Goal: Task Accomplishment & Management: Use online tool/utility

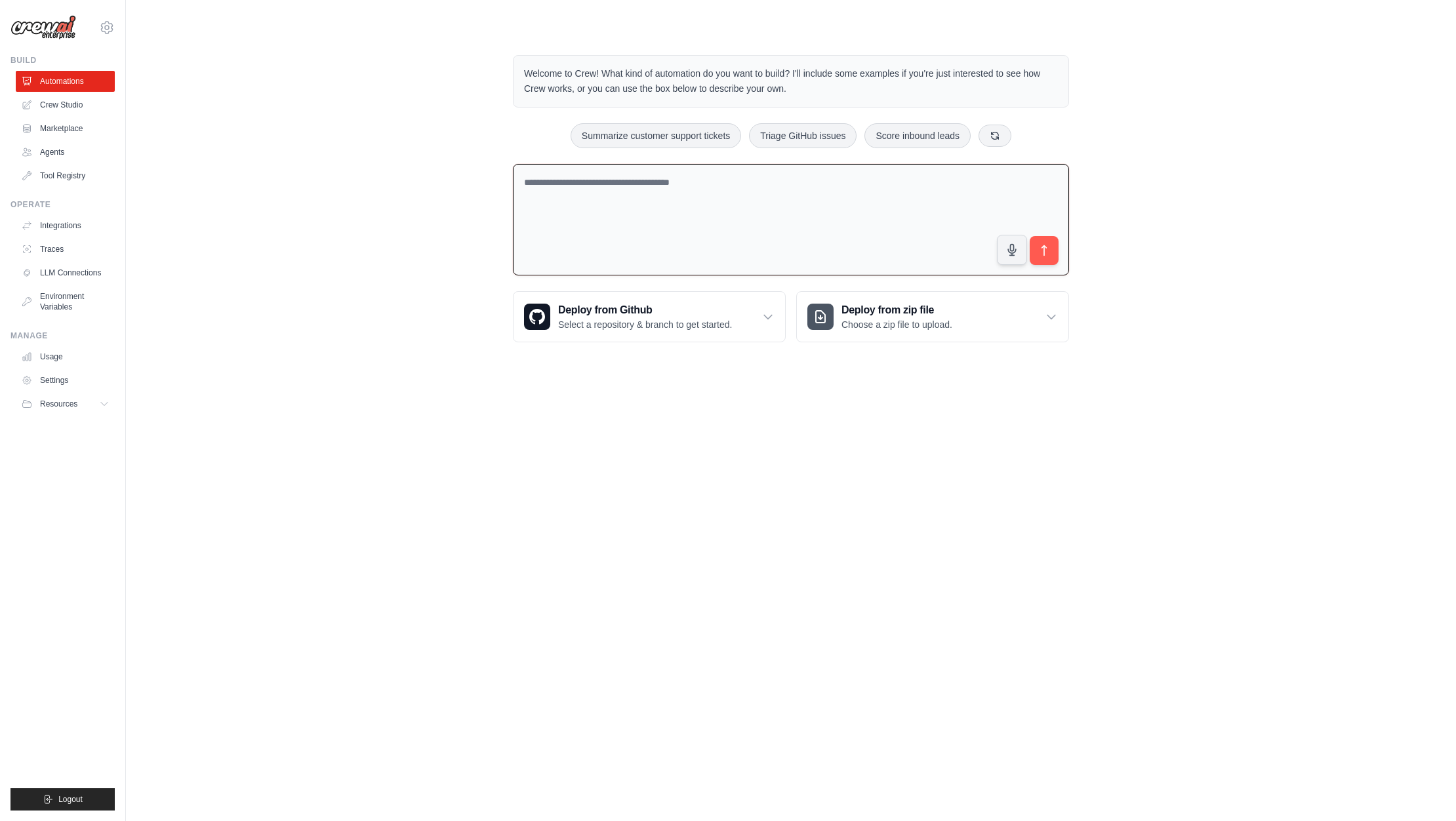
click at [630, 190] on textarea at bounding box center [791, 219] width 556 height 112
type textarea "**********"
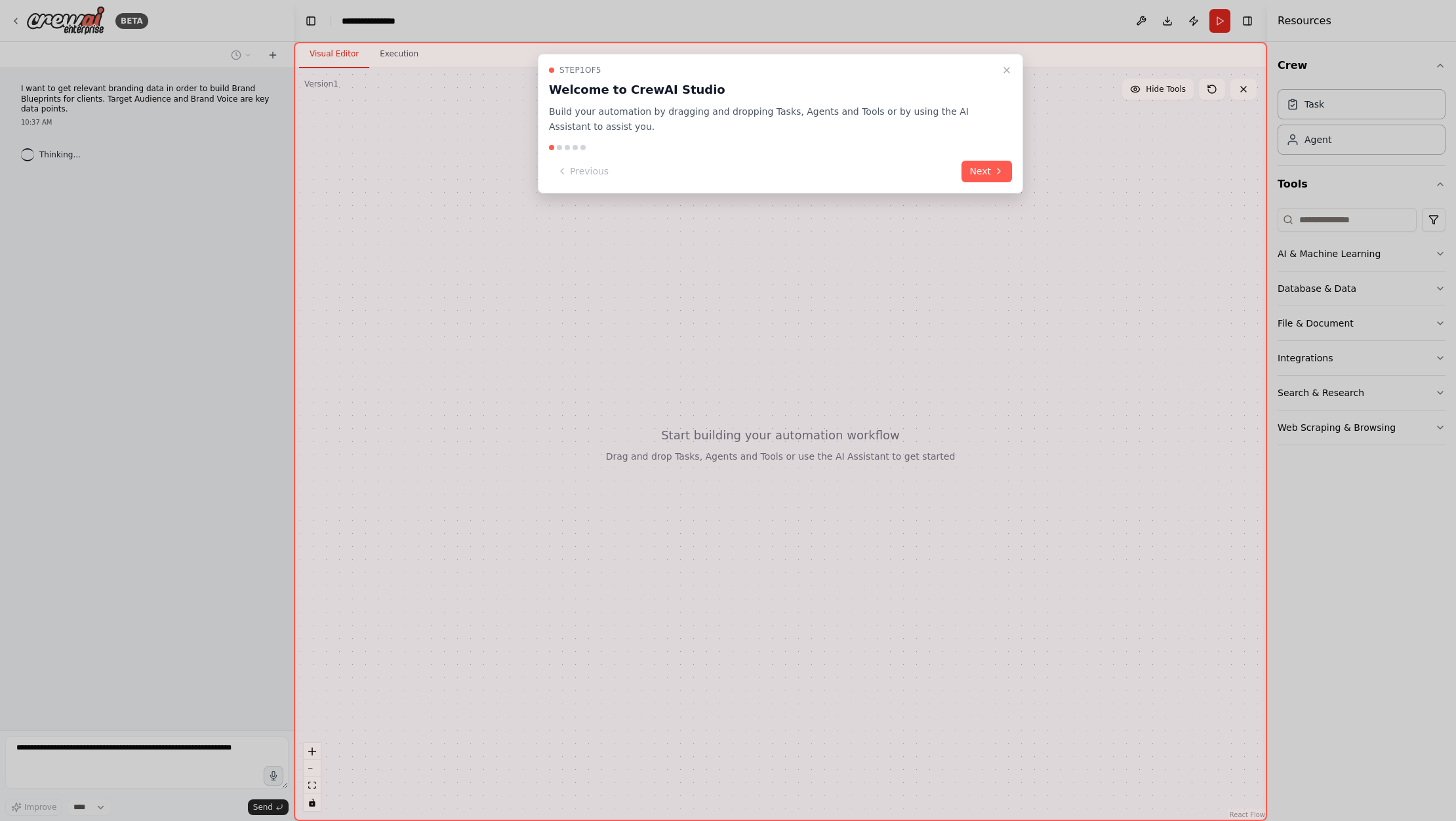
click at [989, 170] on button "Next" at bounding box center [986, 171] width 50 height 21
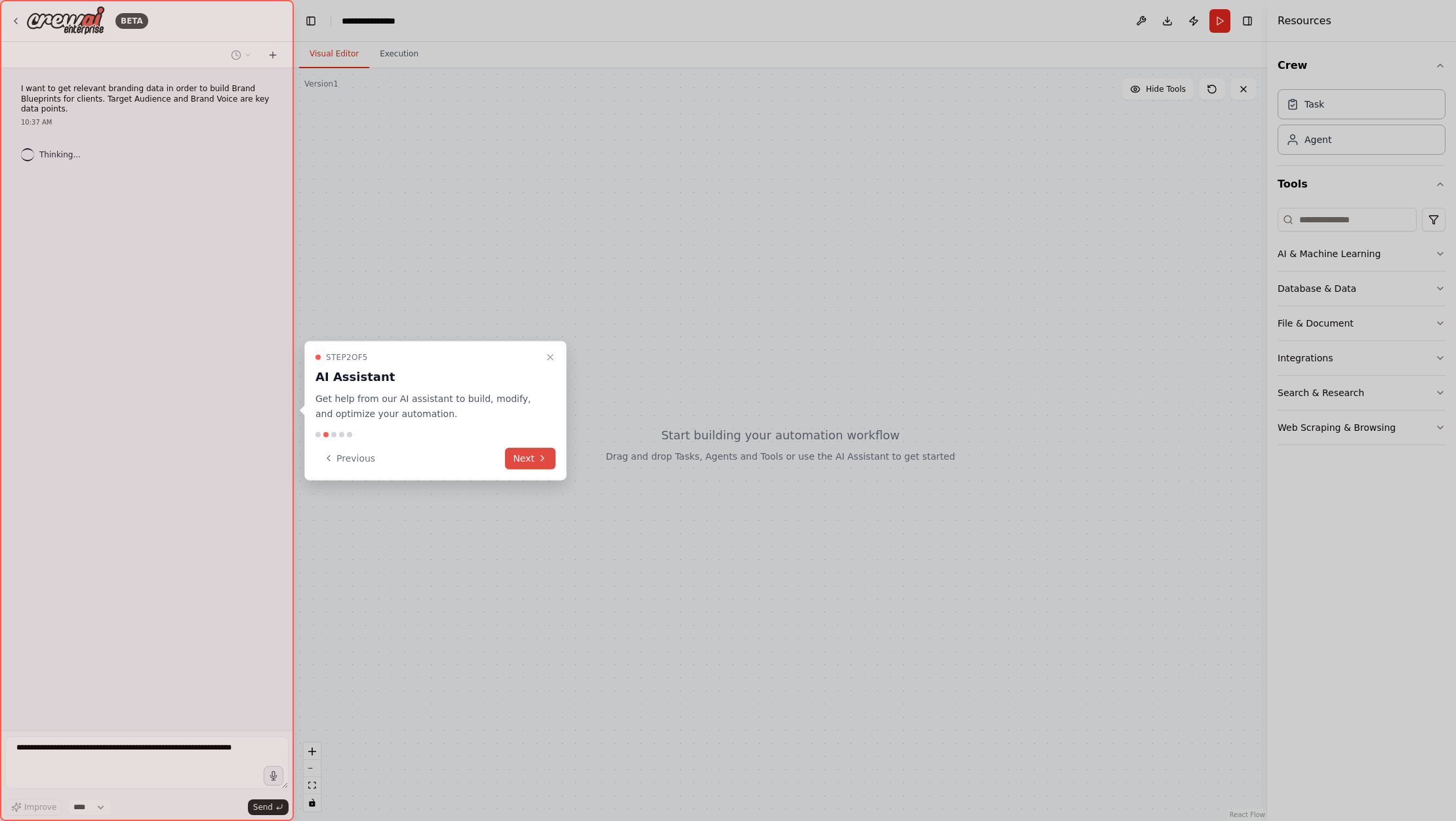
click at [508, 461] on button "Next" at bounding box center [529, 458] width 50 height 21
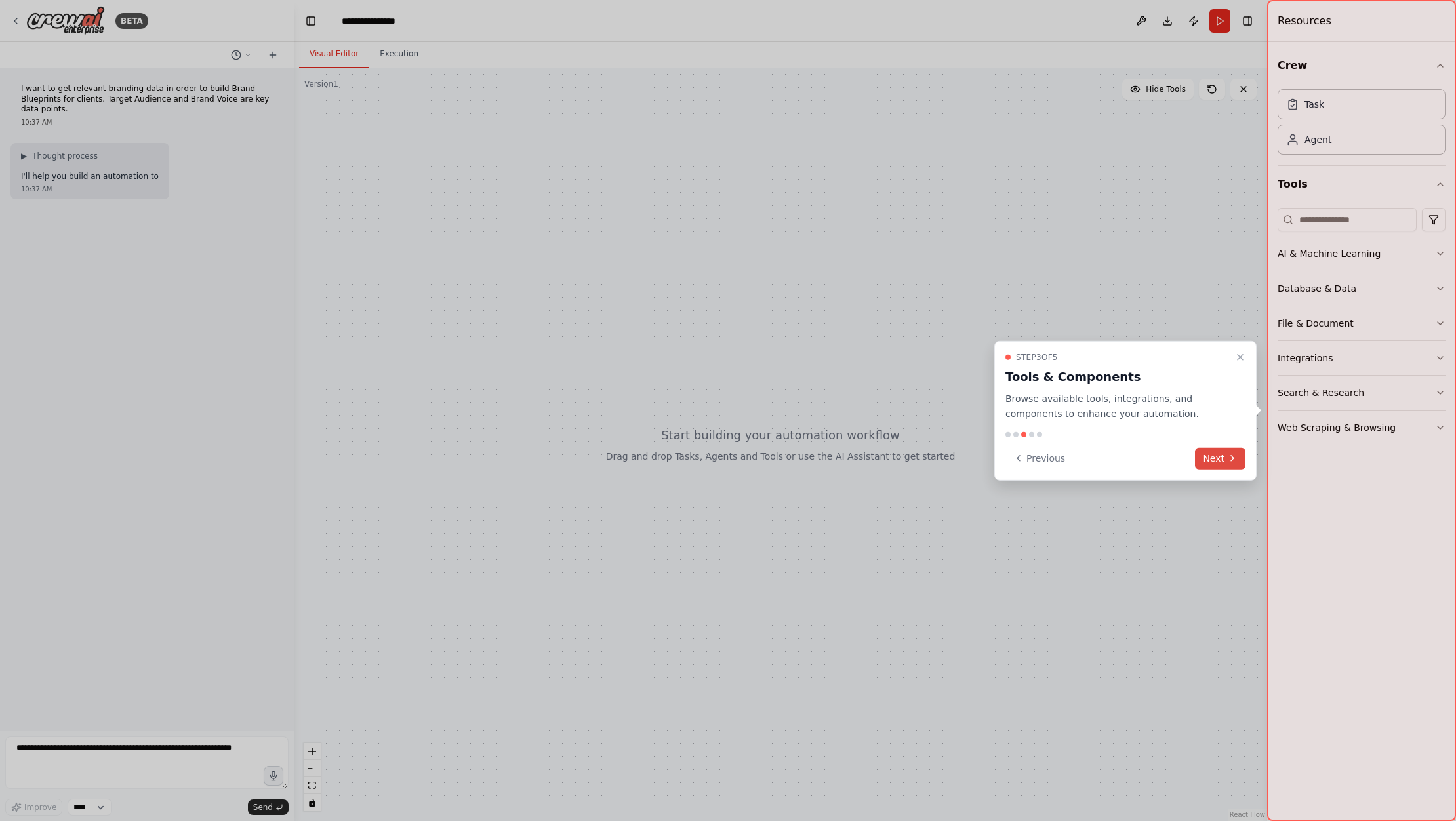
click at [1210, 452] on button "Next" at bounding box center [1219, 458] width 50 height 21
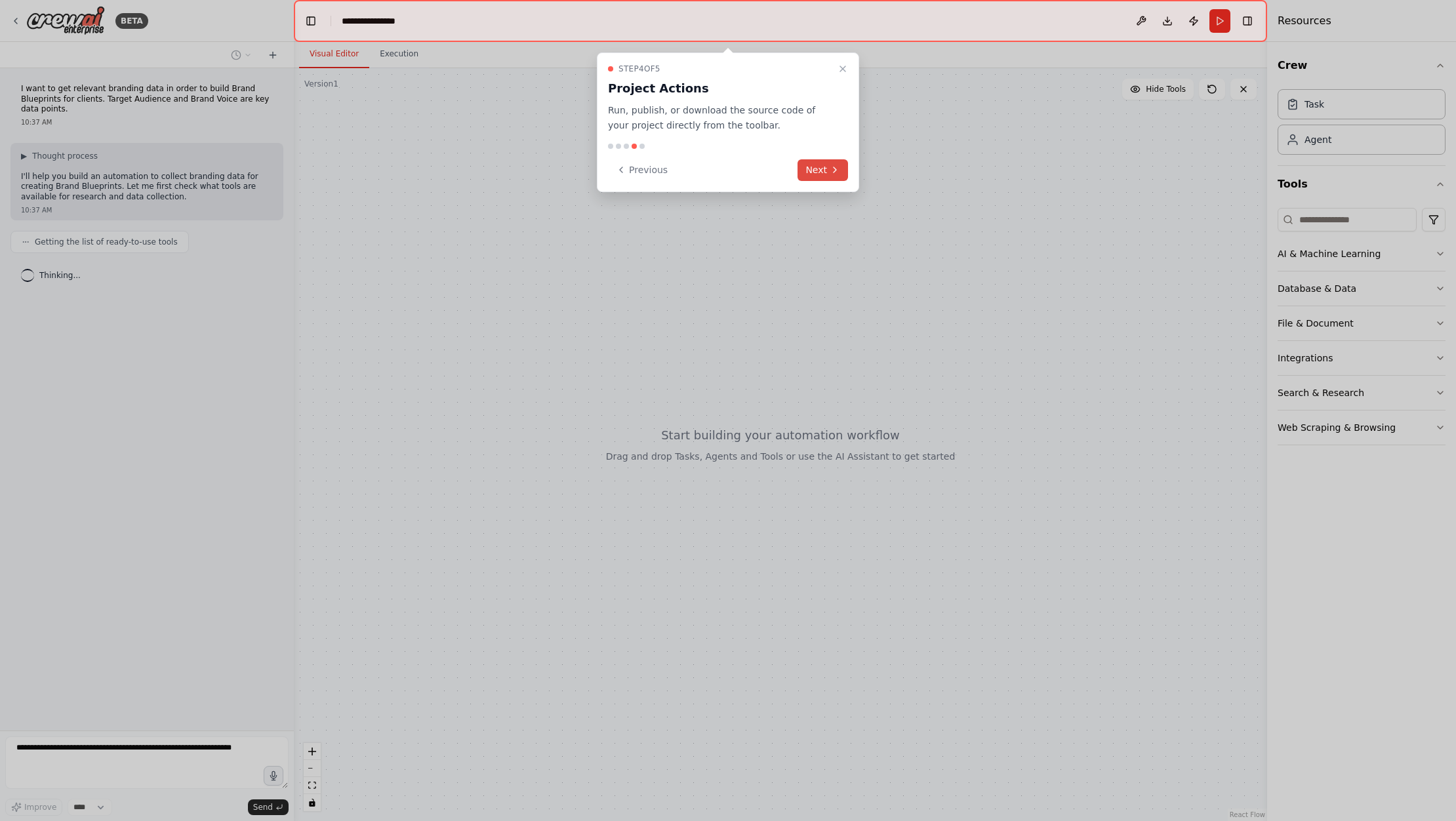
click at [811, 172] on button "Next" at bounding box center [822, 170] width 50 height 21
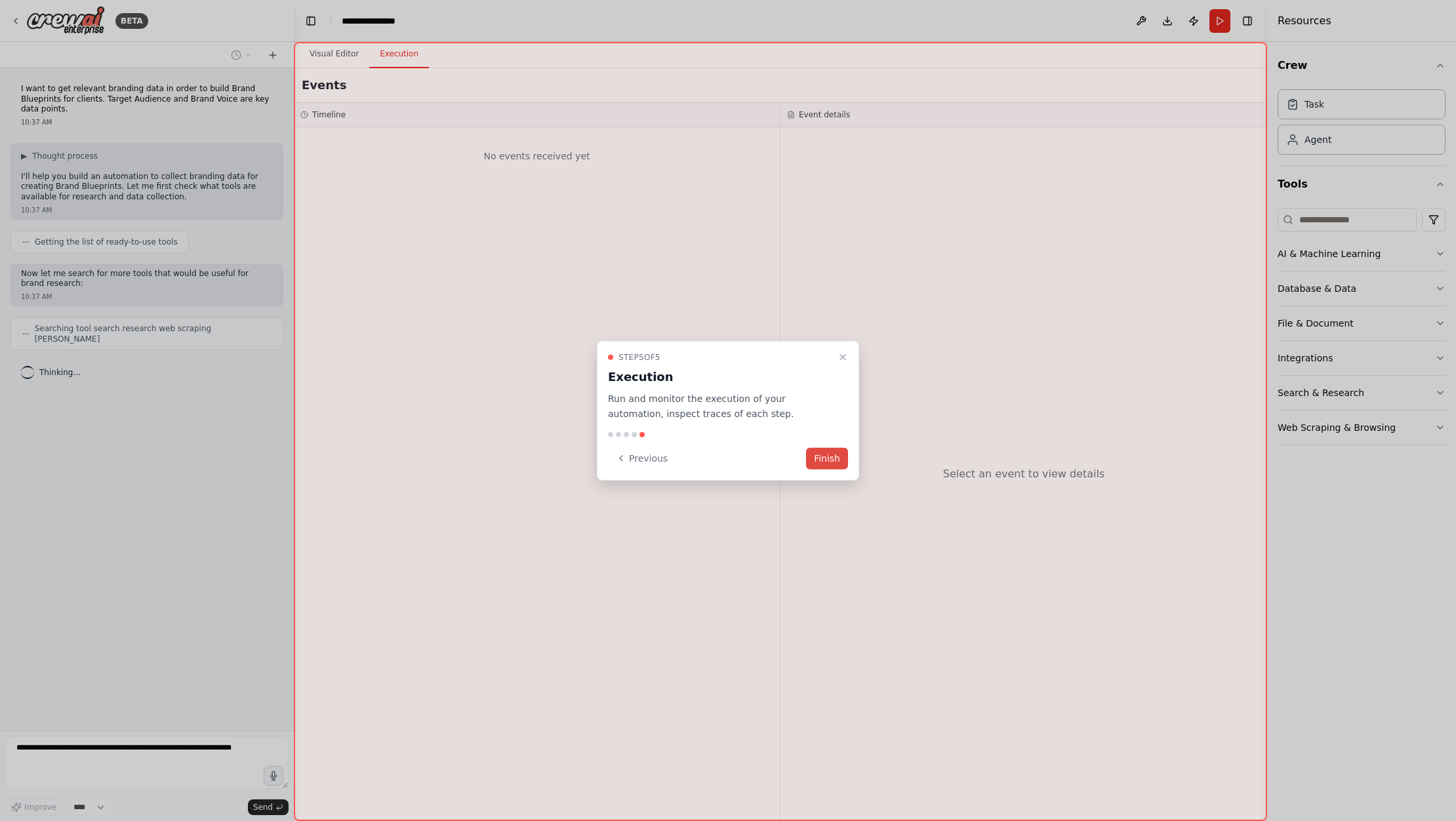
click at [825, 462] on button "Finish" at bounding box center [826, 458] width 42 height 21
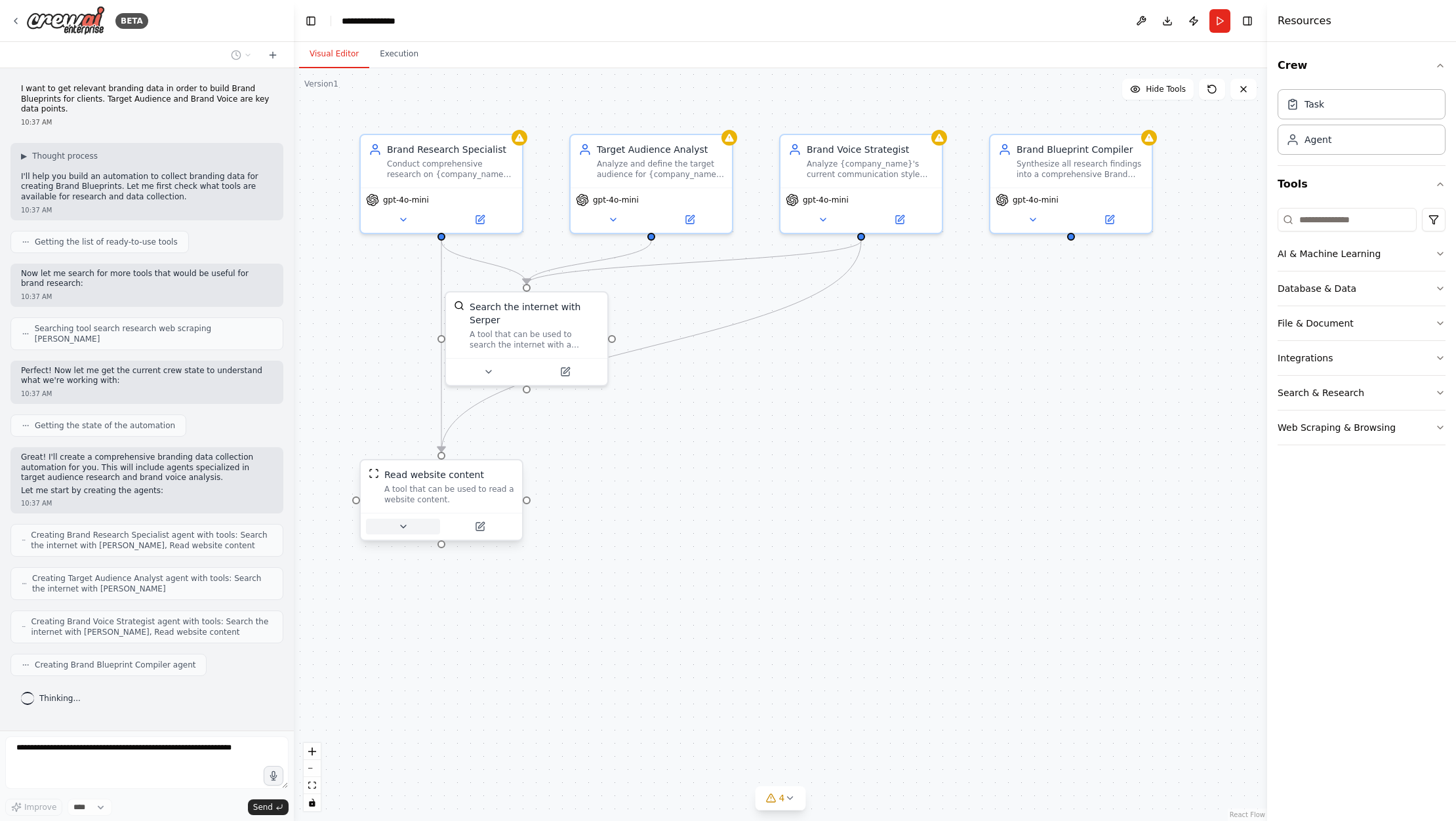
drag, startPoint x: 715, startPoint y: 352, endPoint x: 433, endPoint y: 521, distance: 328.8
click at [436, 521] on div at bounding box center [441, 526] width 161 height 27
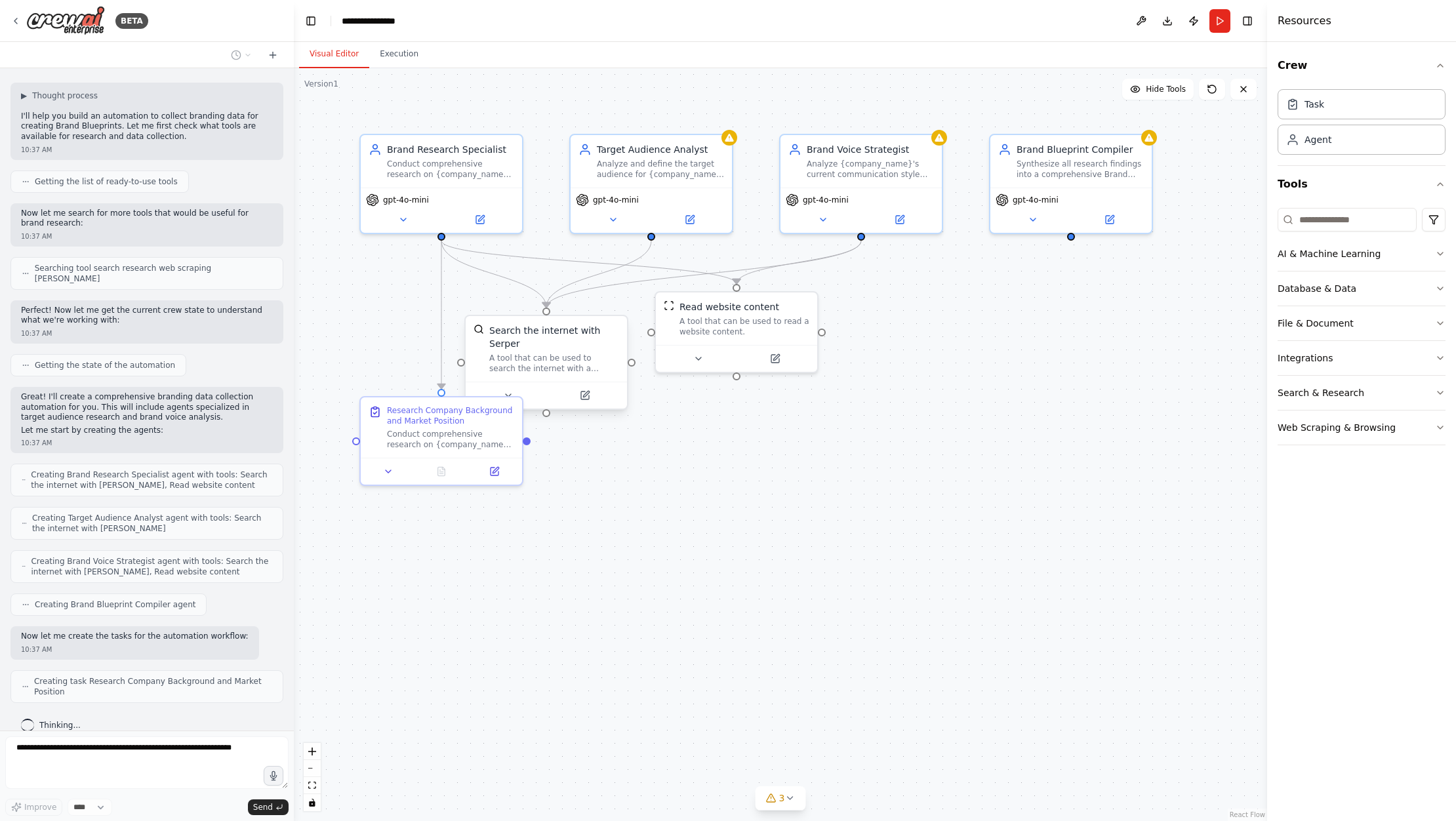
drag, startPoint x: 511, startPoint y: 339, endPoint x: 534, endPoint y: 363, distance: 33.2
click at [534, 363] on div "A tool that can be used to search the internet with a search_query. Supports di…" at bounding box center [554, 363] width 130 height 21
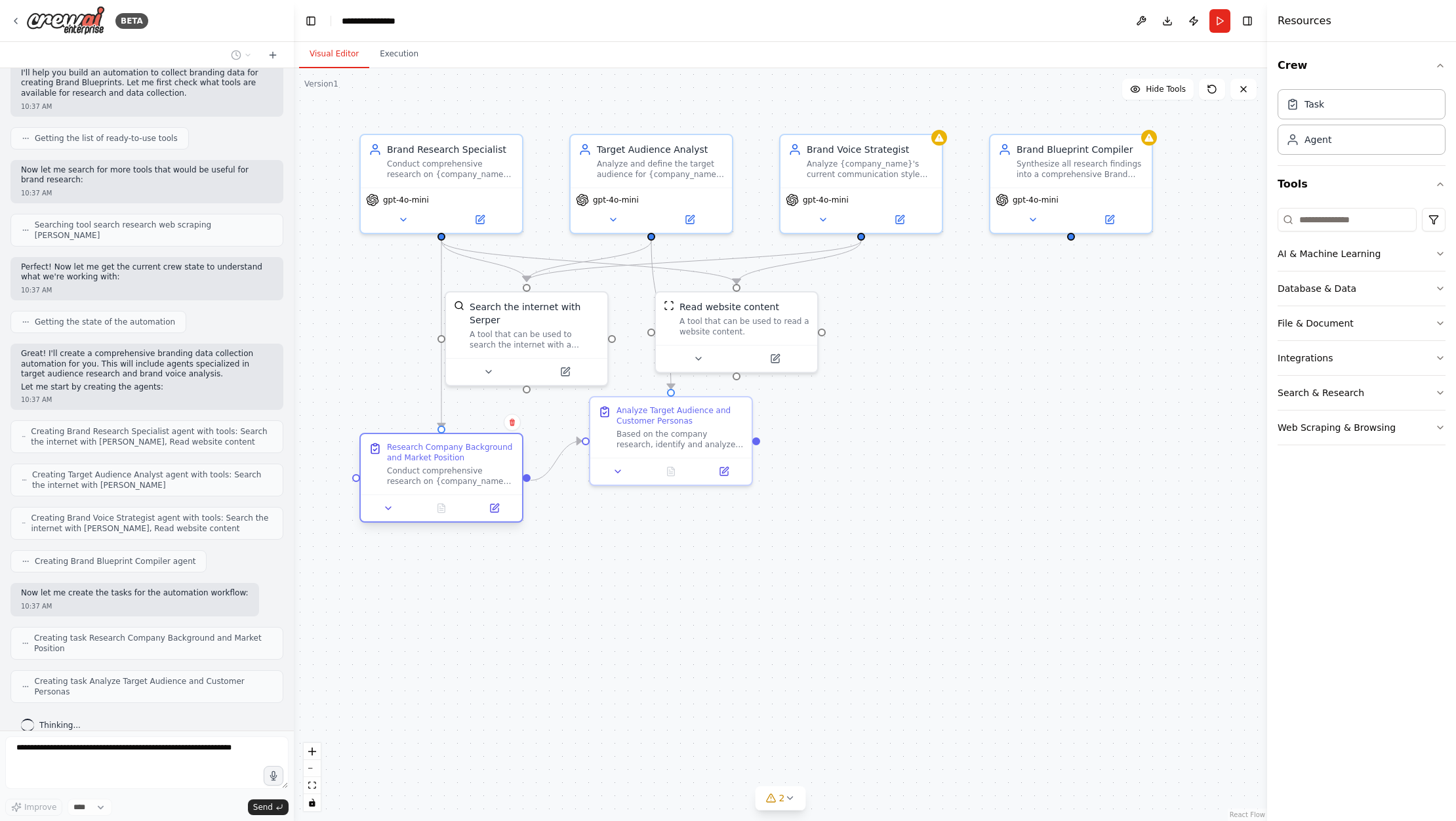
drag, startPoint x: 455, startPoint y: 439, endPoint x: 451, endPoint y: 484, distance: 45.2
click at [451, 484] on div "Conduct comprehensive research on {company_name} to gather essential informatio…" at bounding box center [451, 476] width 127 height 21
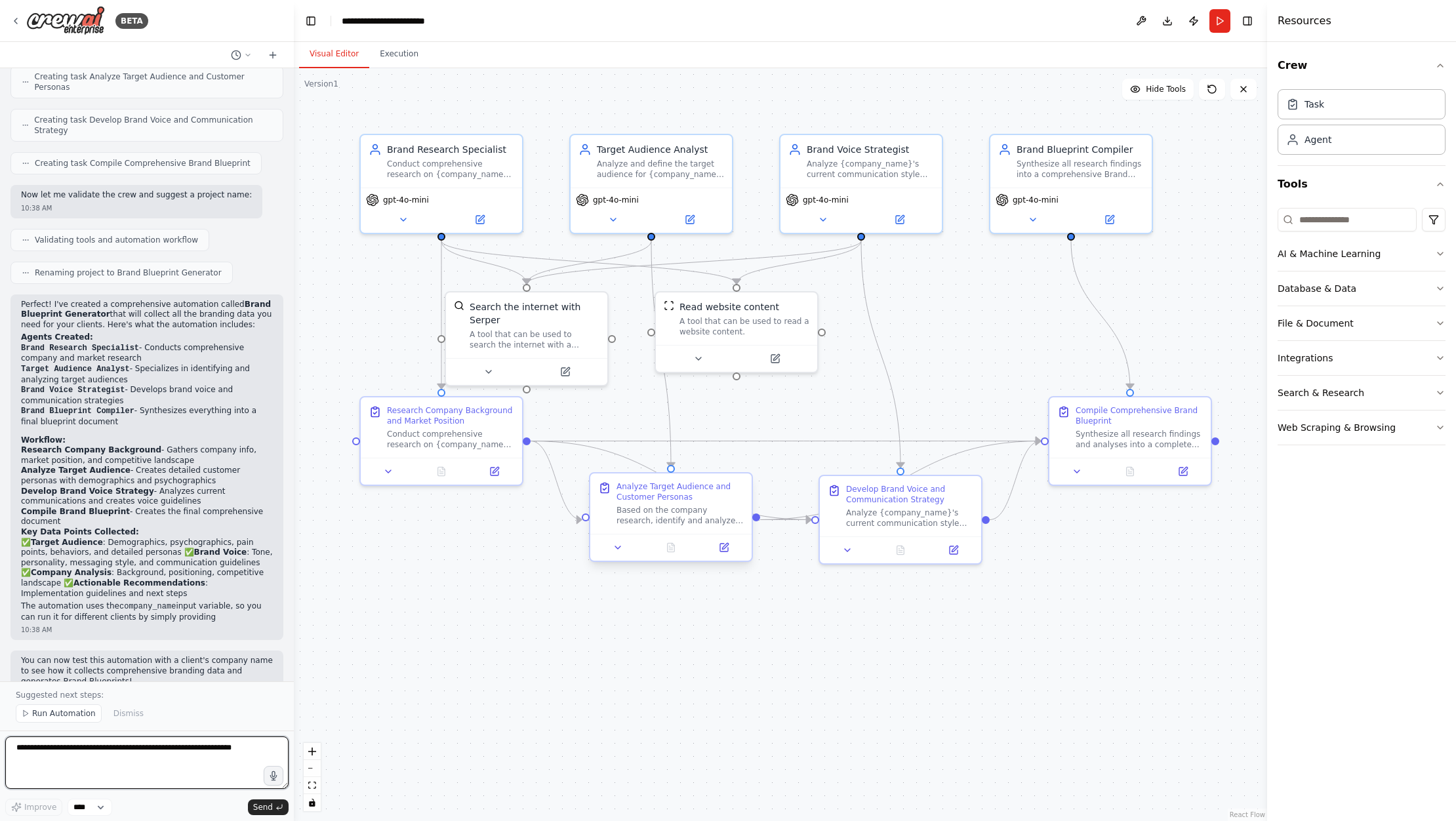
scroll to position [717, 0]
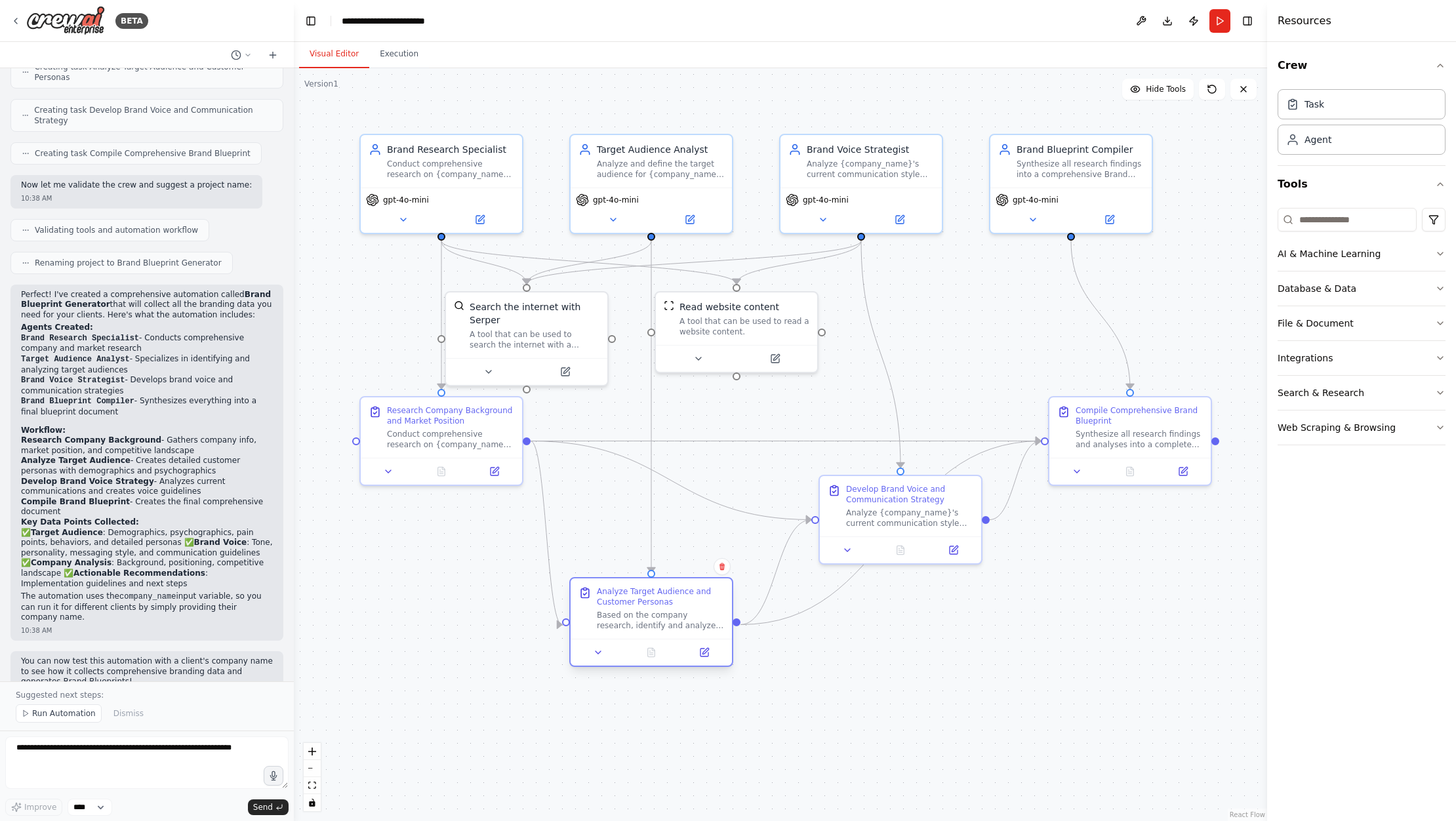
drag, startPoint x: 688, startPoint y: 548, endPoint x: 668, endPoint y: 621, distance: 75.7
click at [668, 621] on div "Based on the company research, identify and analyze {company_name}'s target aud…" at bounding box center [660, 620] width 127 height 21
click at [1362, 356] on button "Integrations" at bounding box center [1361, 357] width 168 height 34
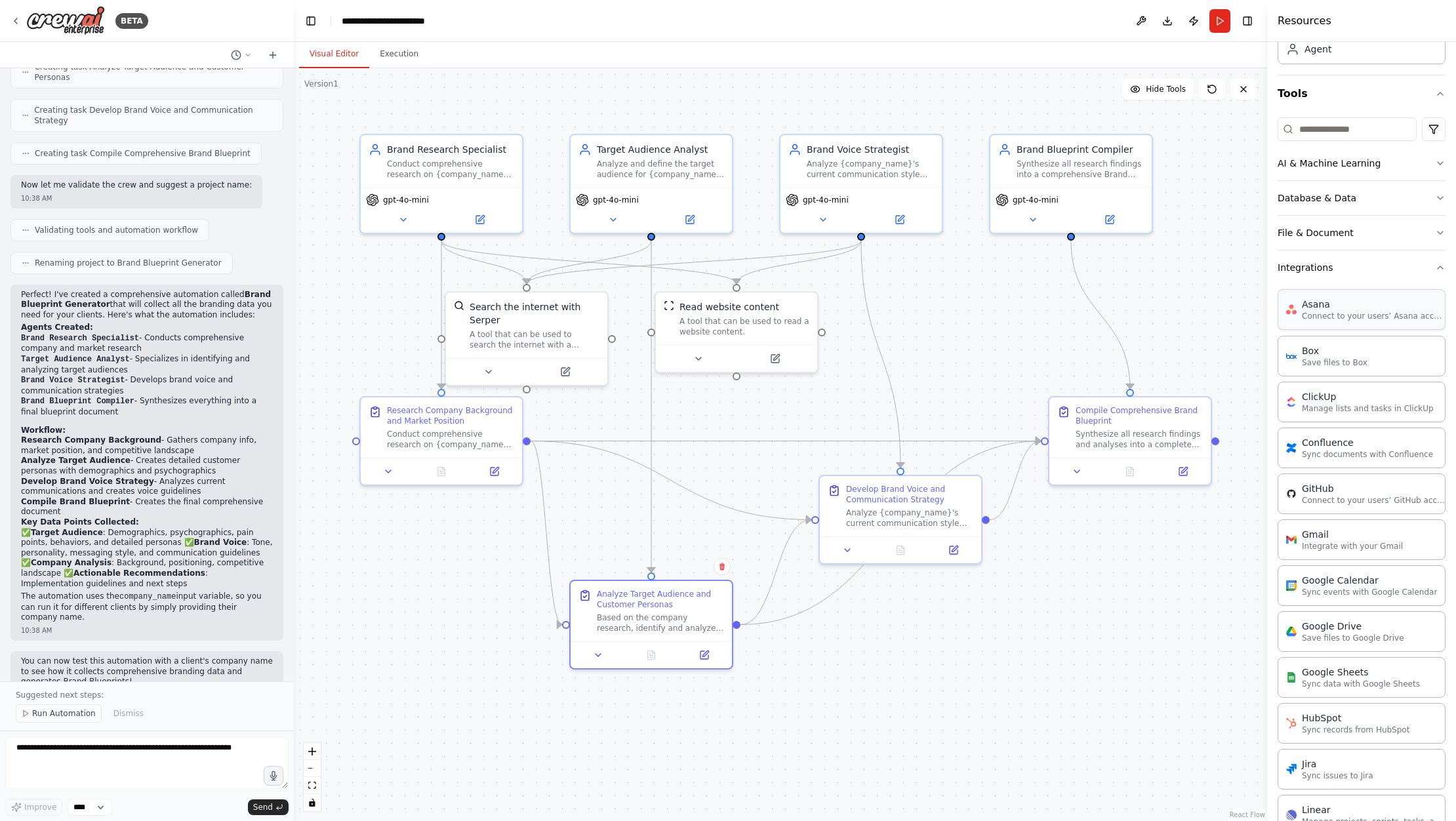
scroll to position [0, 0]
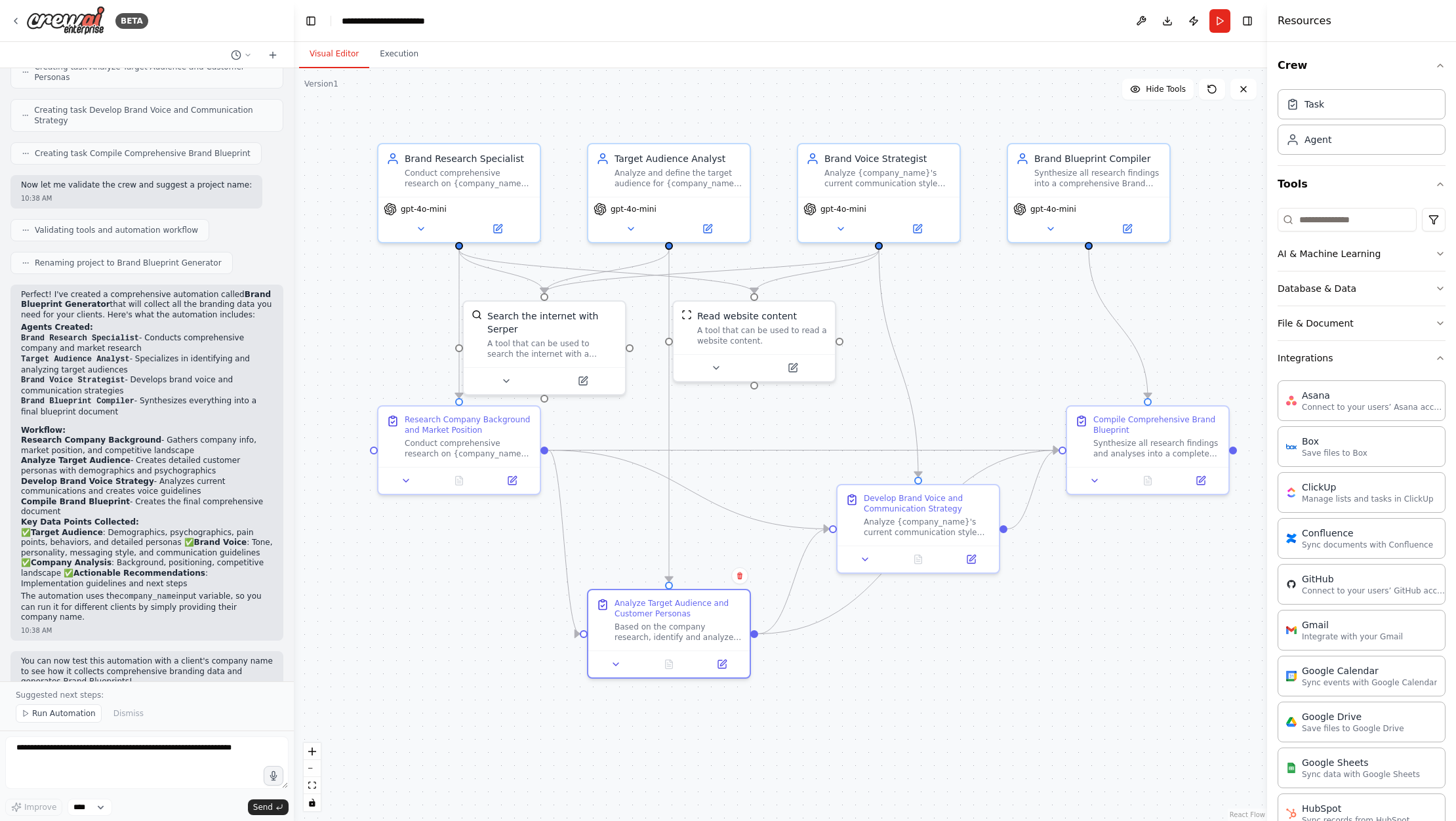
drag, startPoint x: 380, startPoint y: 110, endPoint x: 396, endPoint y: 118, distance: 17.9
click at [396, 118] on div ".deletable-edge-delete-btn { width: 20px; height: 20px; border: 0px solid #ffff…" at bounding box center [780, 445] width 973 height 753
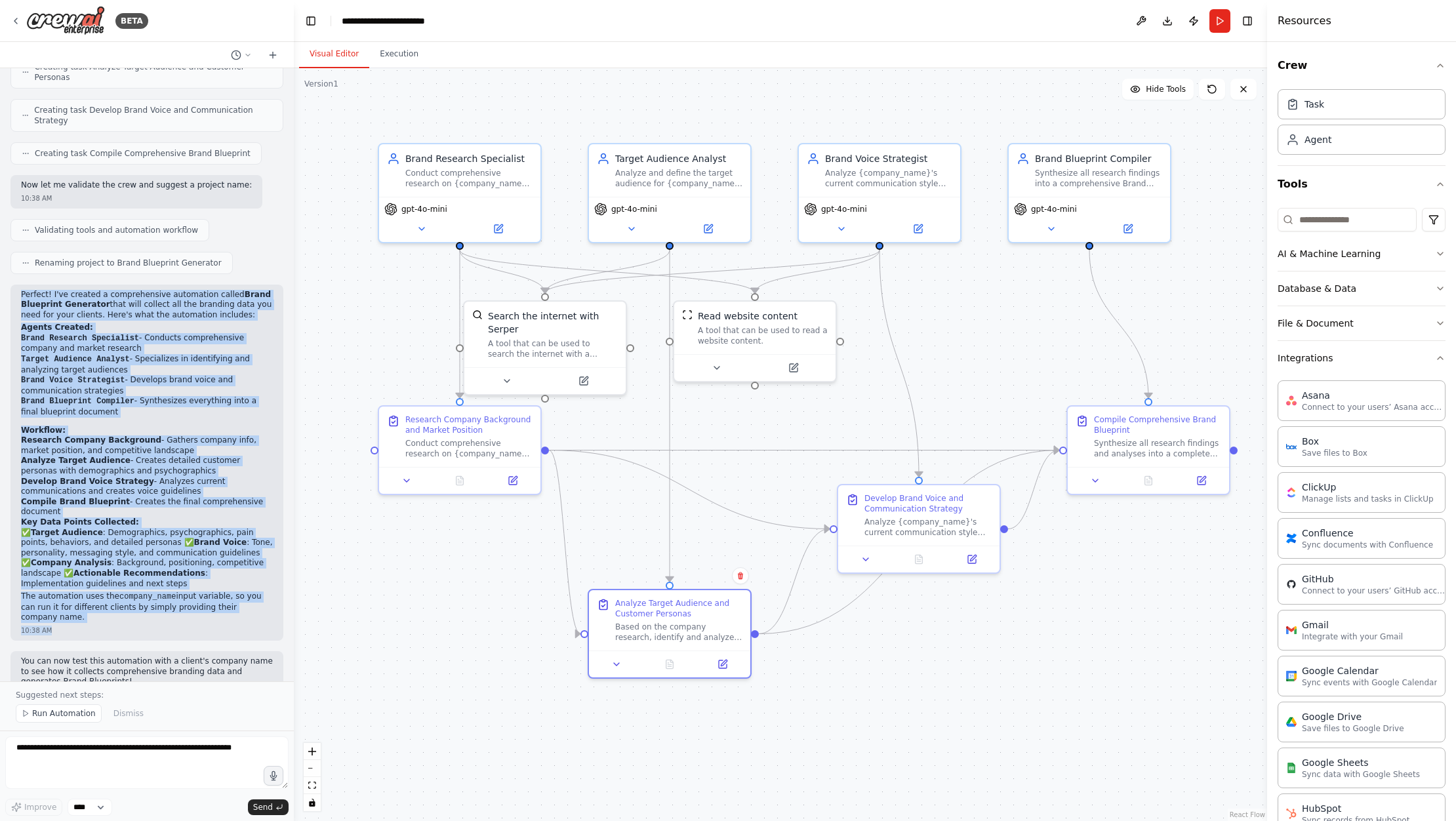
drag, startPoint x: 22, startPoint y: 281, endPoint x: 212, endPoint y: 597, distance: 368.7
click at [212, 597] on div "Perfect! I've created a comprehensive automation called Brand Blueprint Generat…" at bounding box center [147, 462] width 273 height 356
copy div "Perfect! I've created a comprehensive automation called Brand Blueprint Generat…"
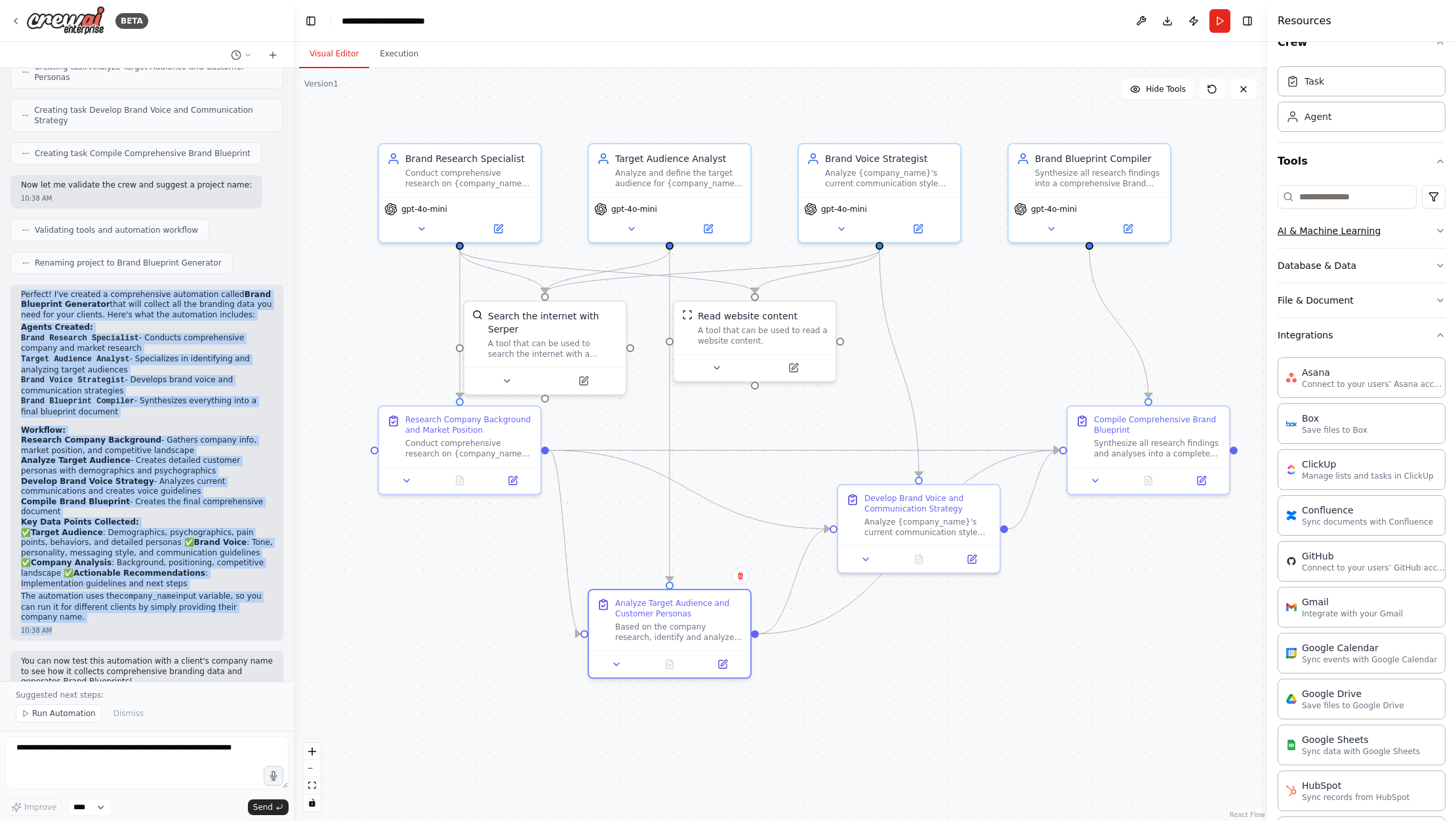
scroll to position [81, 0]
